Goal: Task Accomplishment & Management: Use online tool/utility

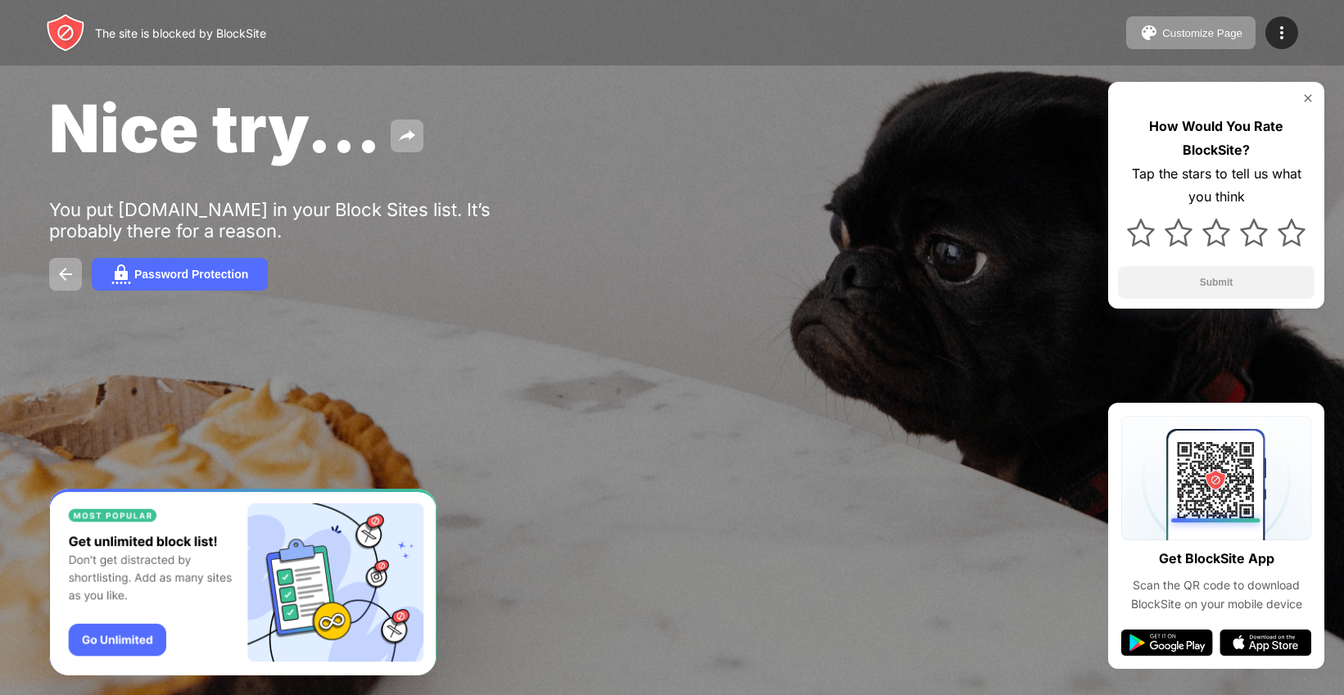
click at [1307, 97] on img at bounding box center [1308, 98] width 13 height 13
